Goal: Download file/media

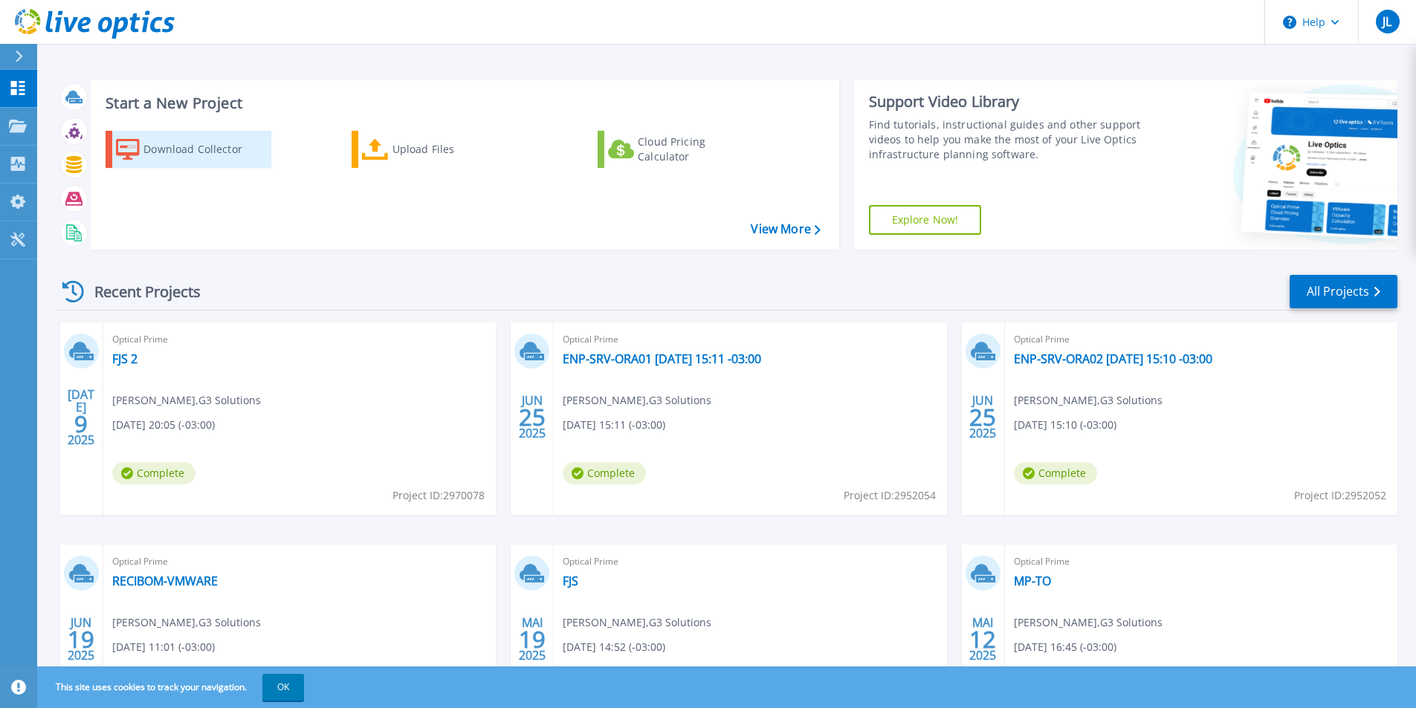
click at [181, 151] on div "Download Collector" at bounding box center [202, 150] width 119 height 30
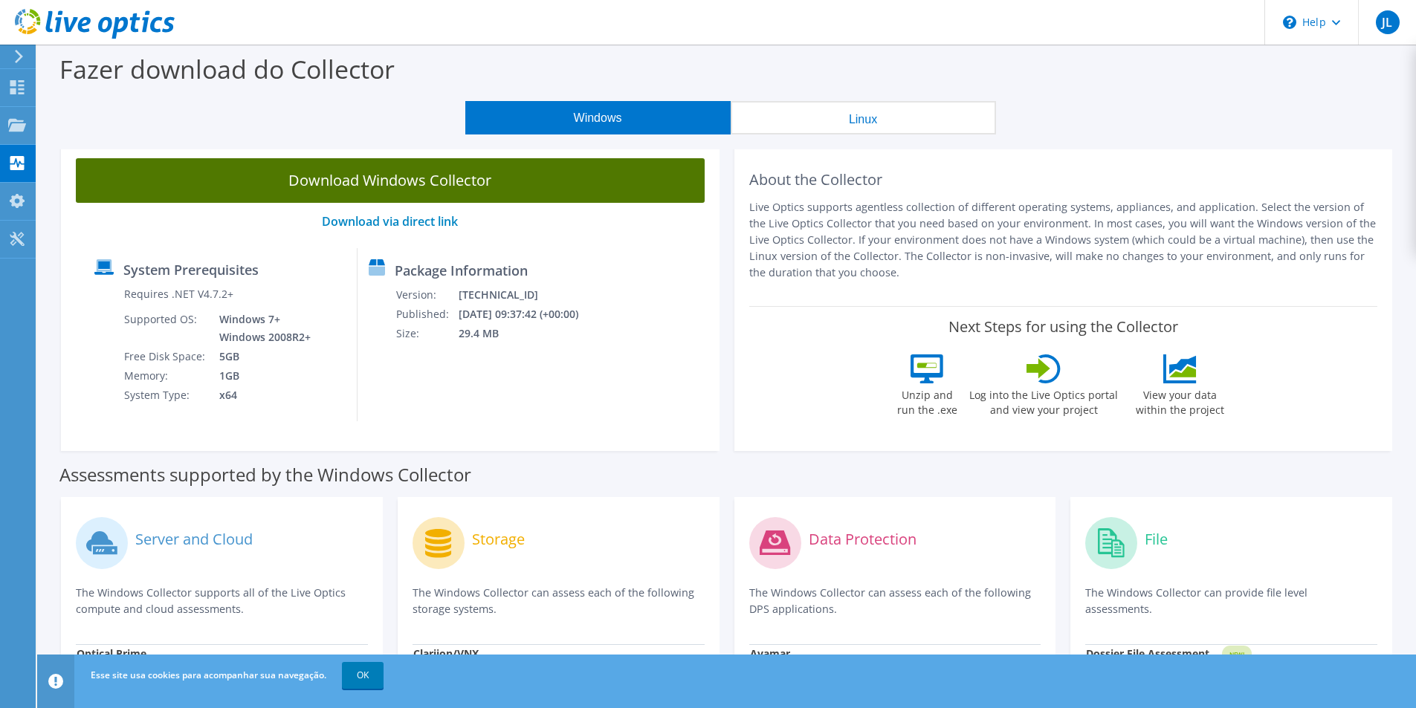
click at [572, 184] on link "Download Windows Collector" at bounding box center [390, 180] width 629 height 45
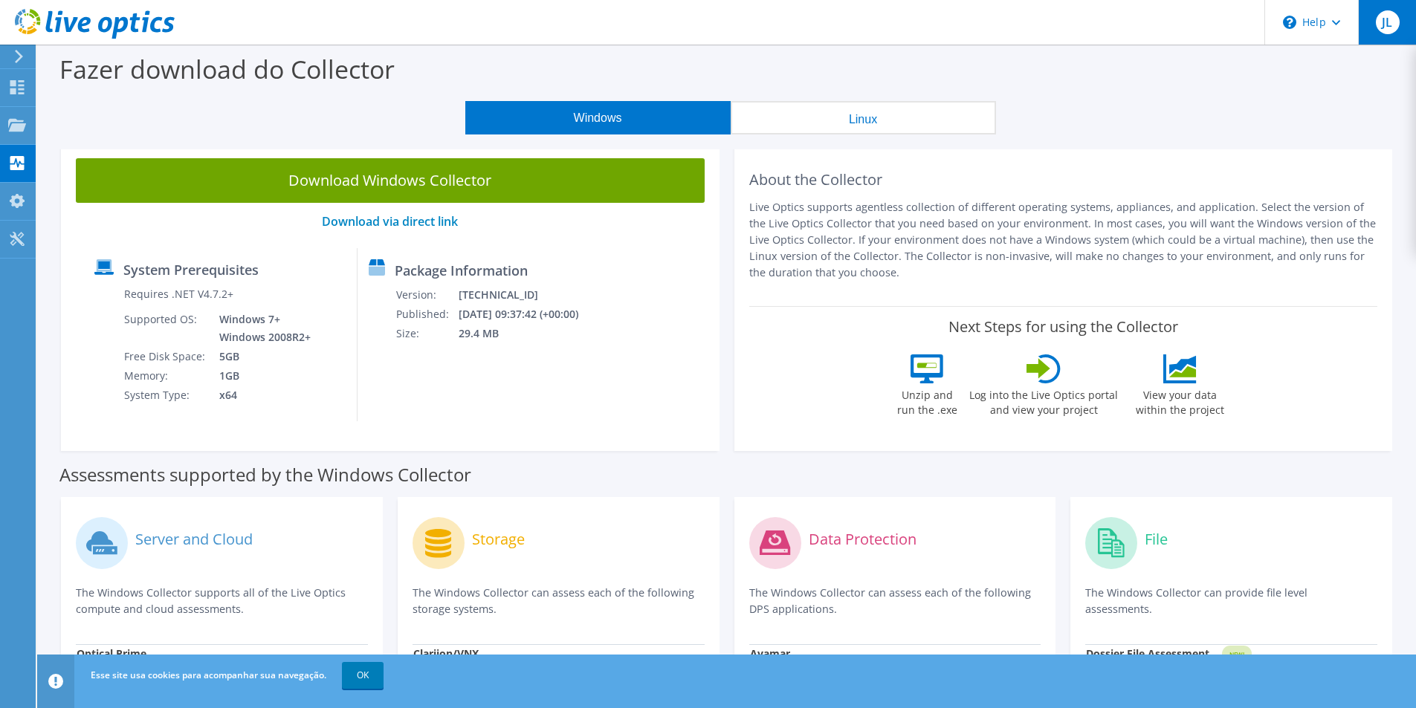
click at [1380, 33] on div "JL" at bounding box center [1387, 22] width 58 height 45
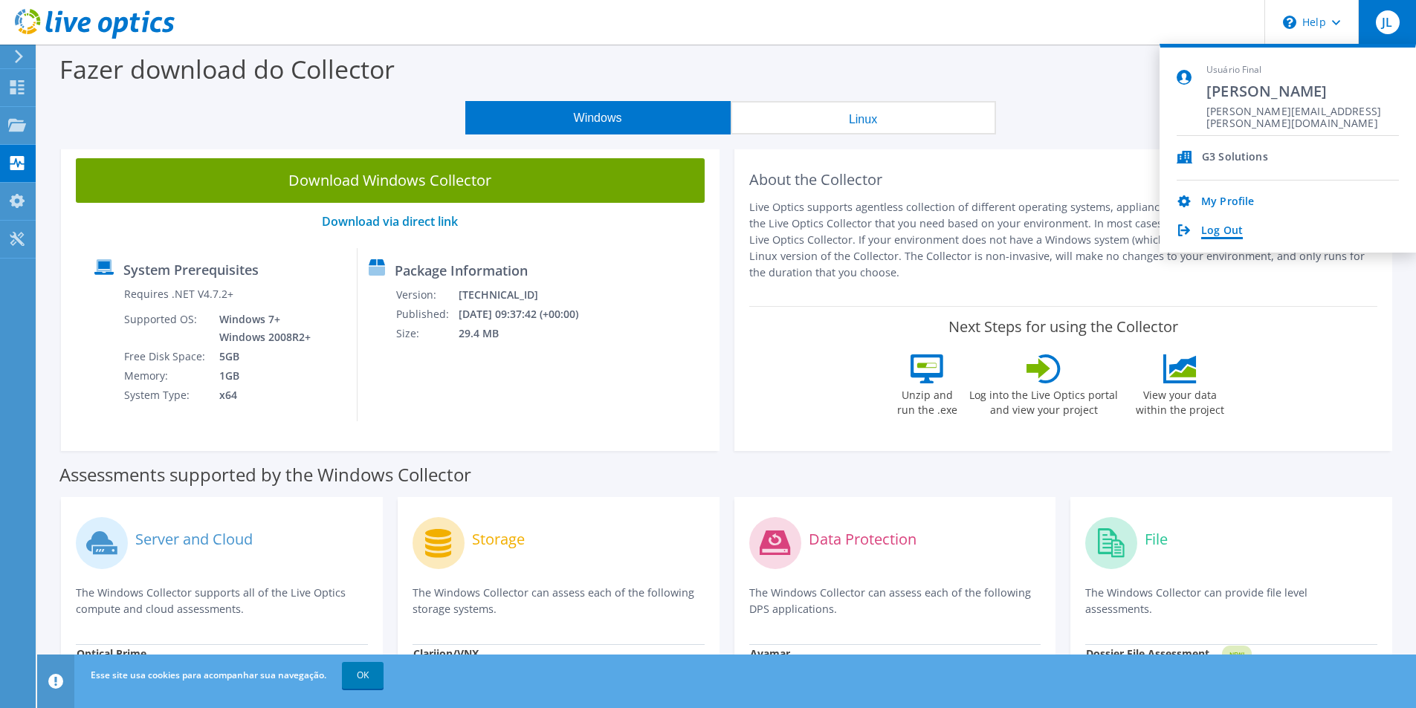
click at [1226, 229] on link "Log Out" at bounding box center [1222, 231] width 42 height 14
